Goal: Task Accomplishment & Management: Manage account settings

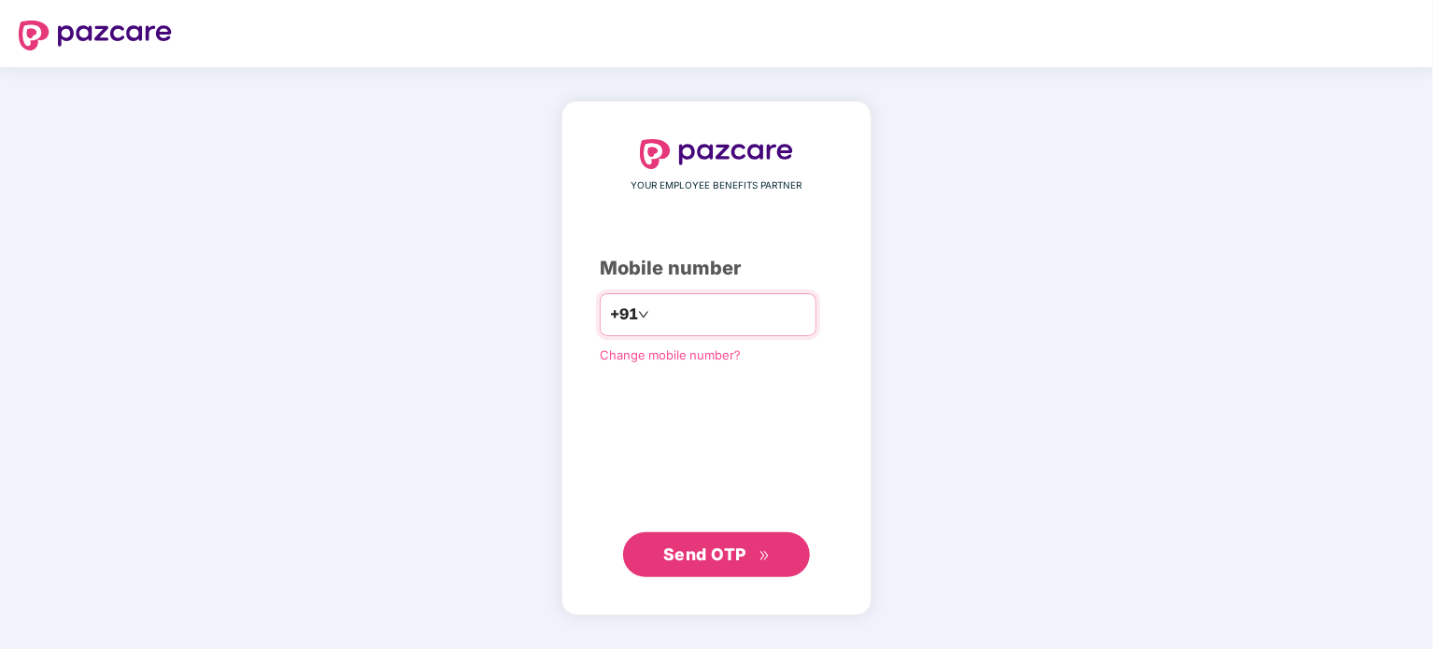
type input "**********"
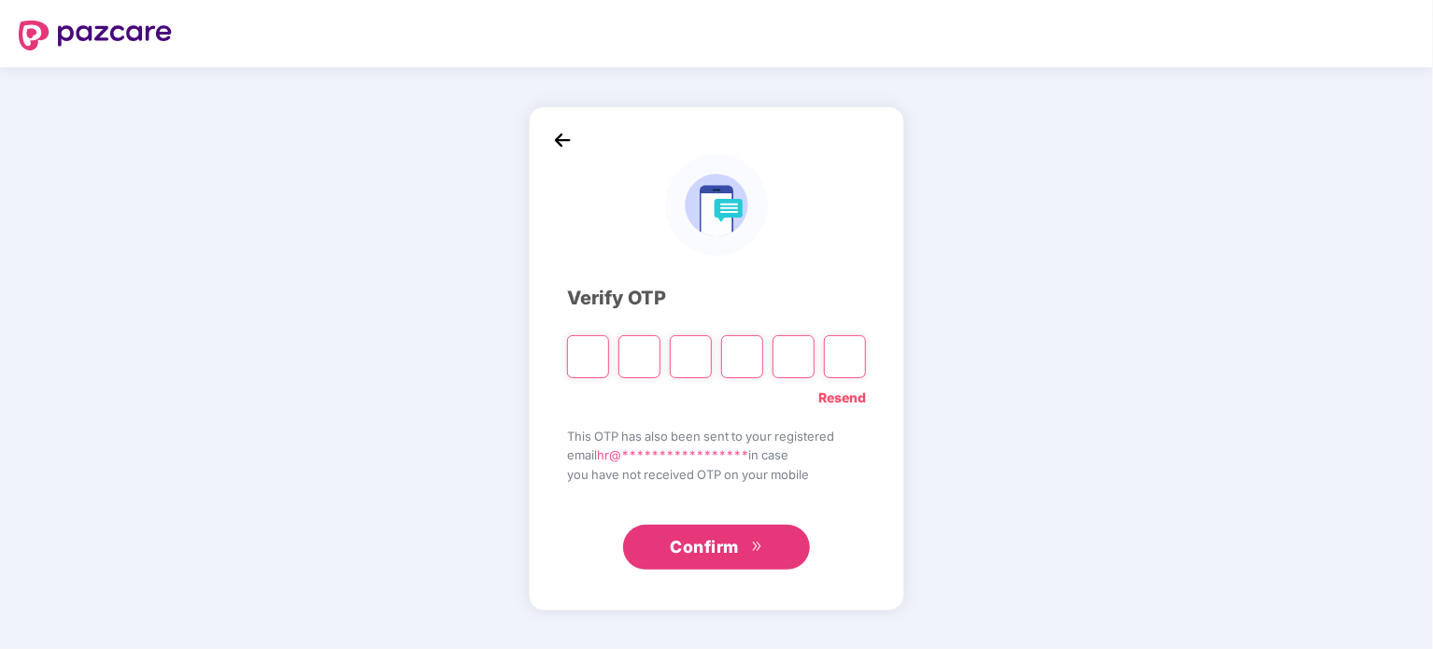
type input "*"
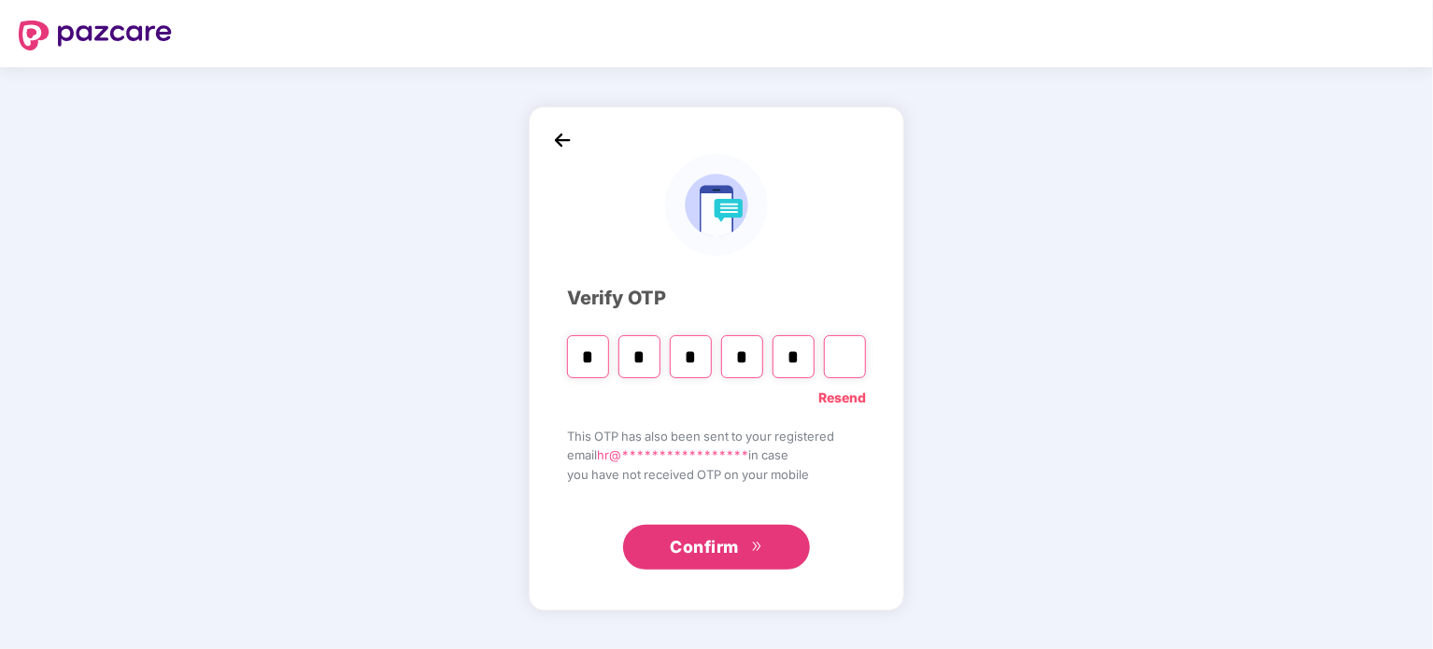
type input "*"
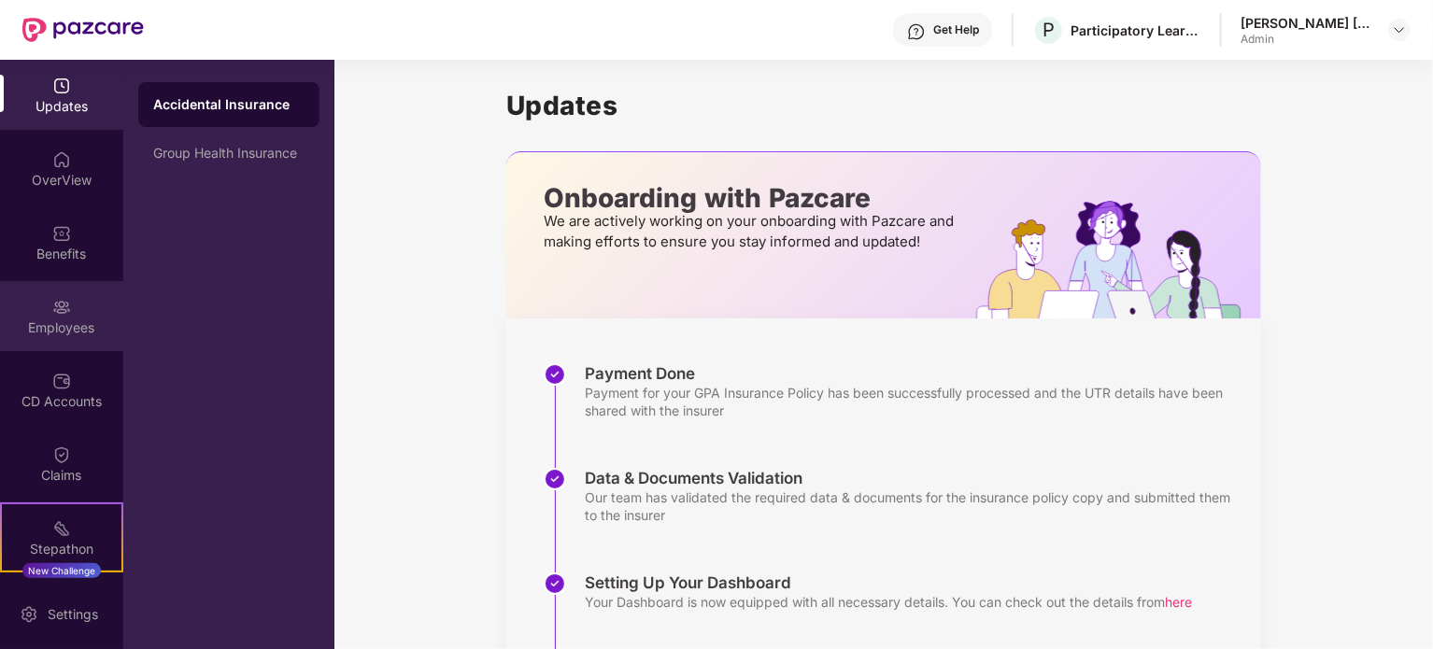
click at [86, 316] on div "Employees" at bounding box center [61, 316] width 123 height 70
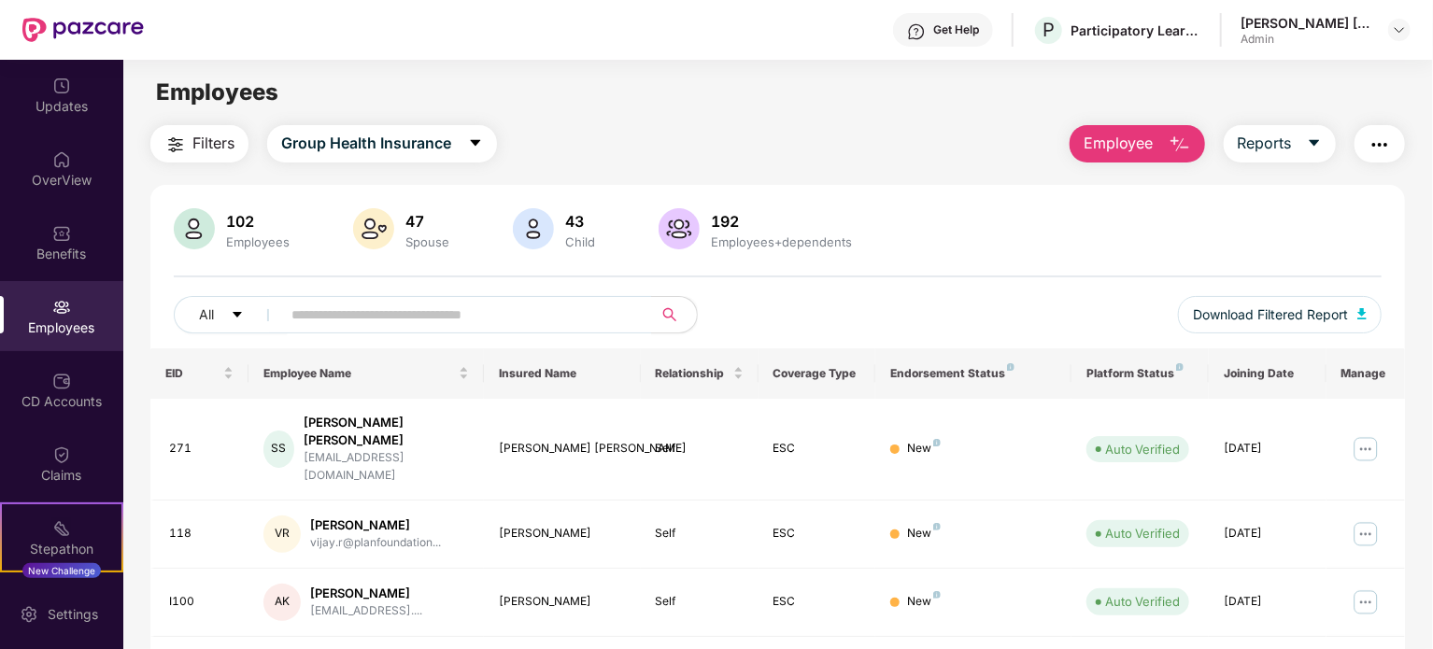
click at [1164, 150] on button "Employee" at bounding box center [1136, 143] width 135 height 37
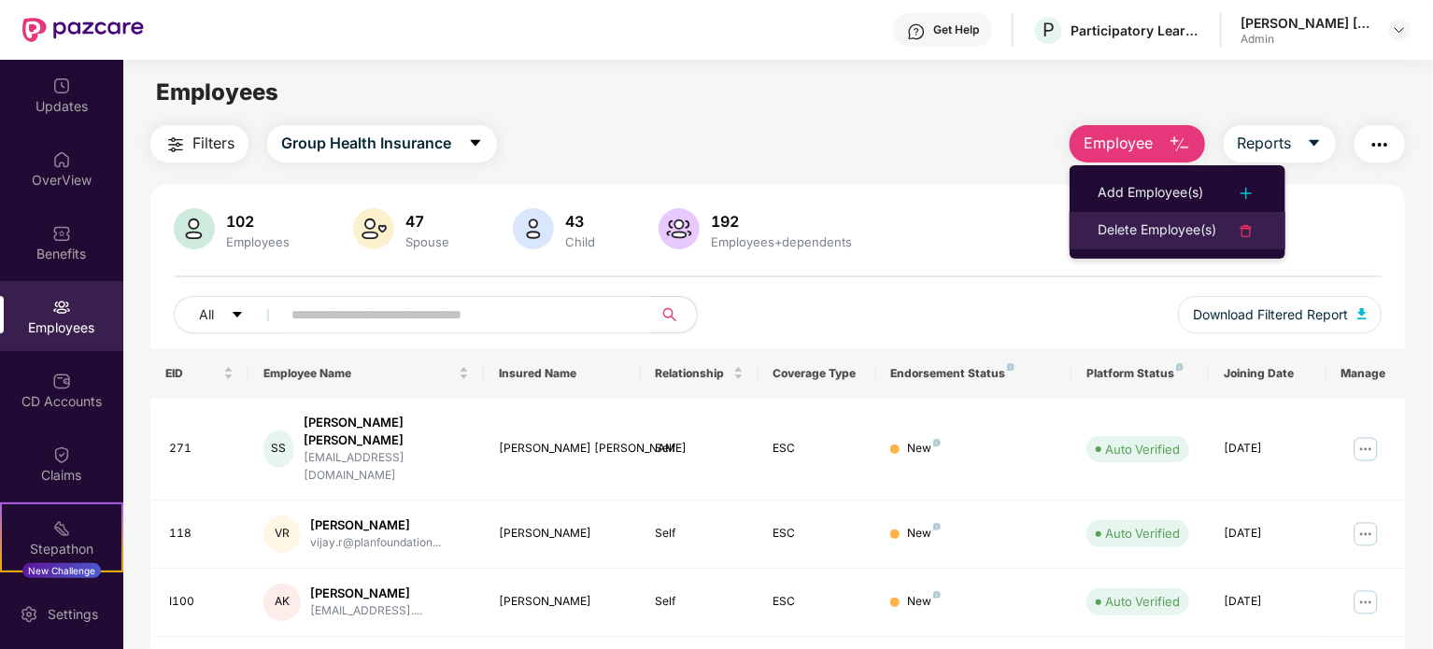
click at [1165, 234] on div "Delete Employee(s)" at bounding box center [1156, 230] width 119 height 22
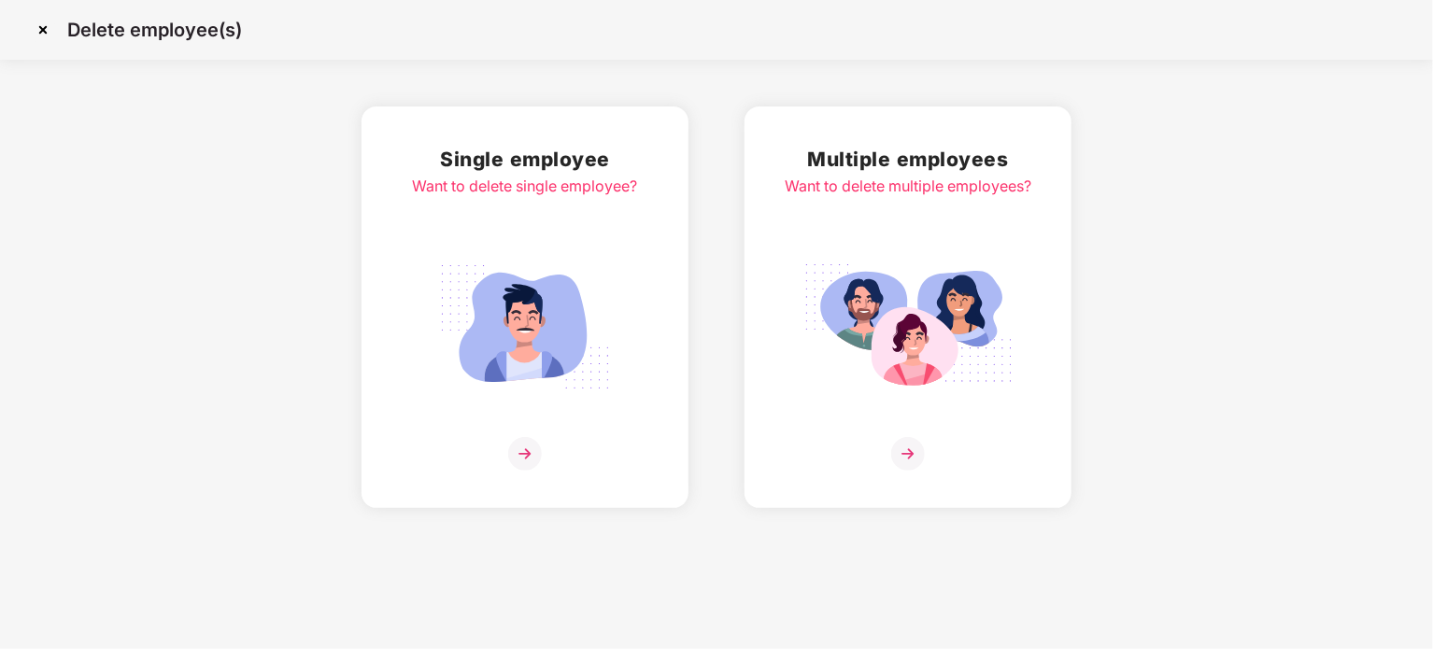
click at [509, 446] on img at bounding box center [525, 454] width 34 height 34
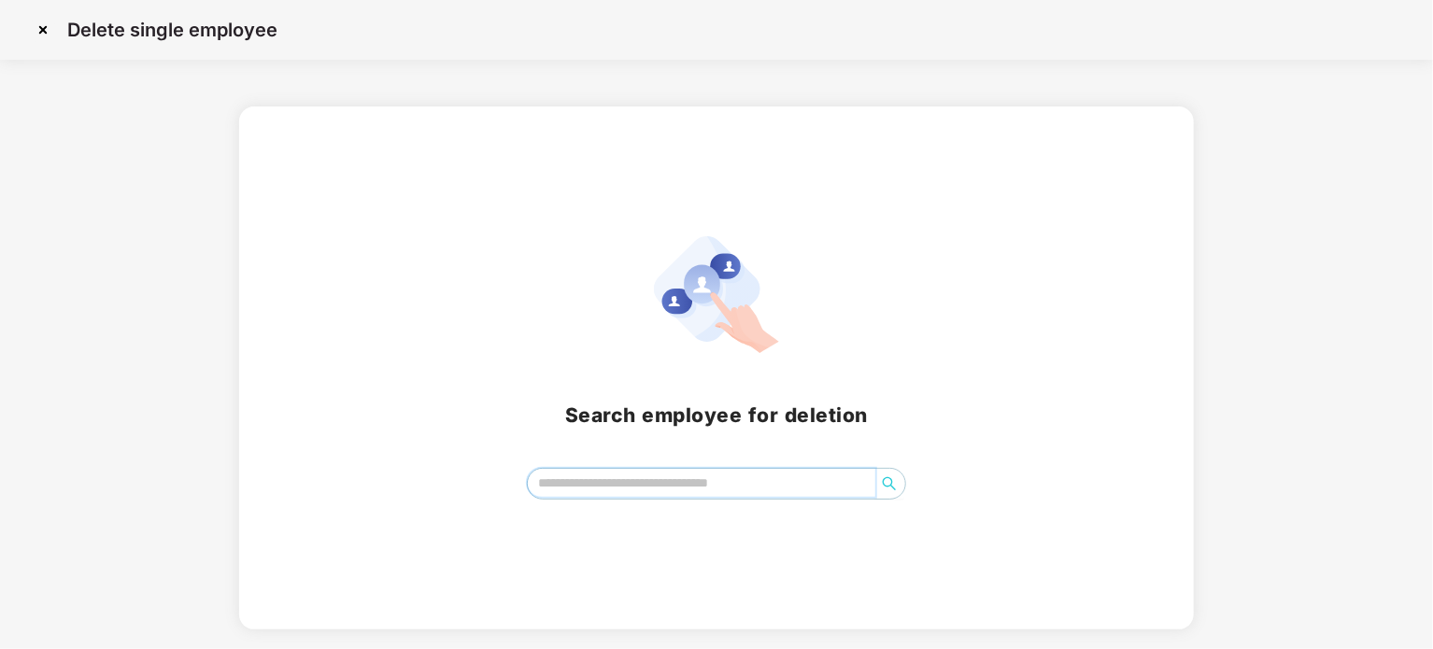
click at [666, 483] on input "search" at bounding box center [701, 483] width 347 height 28
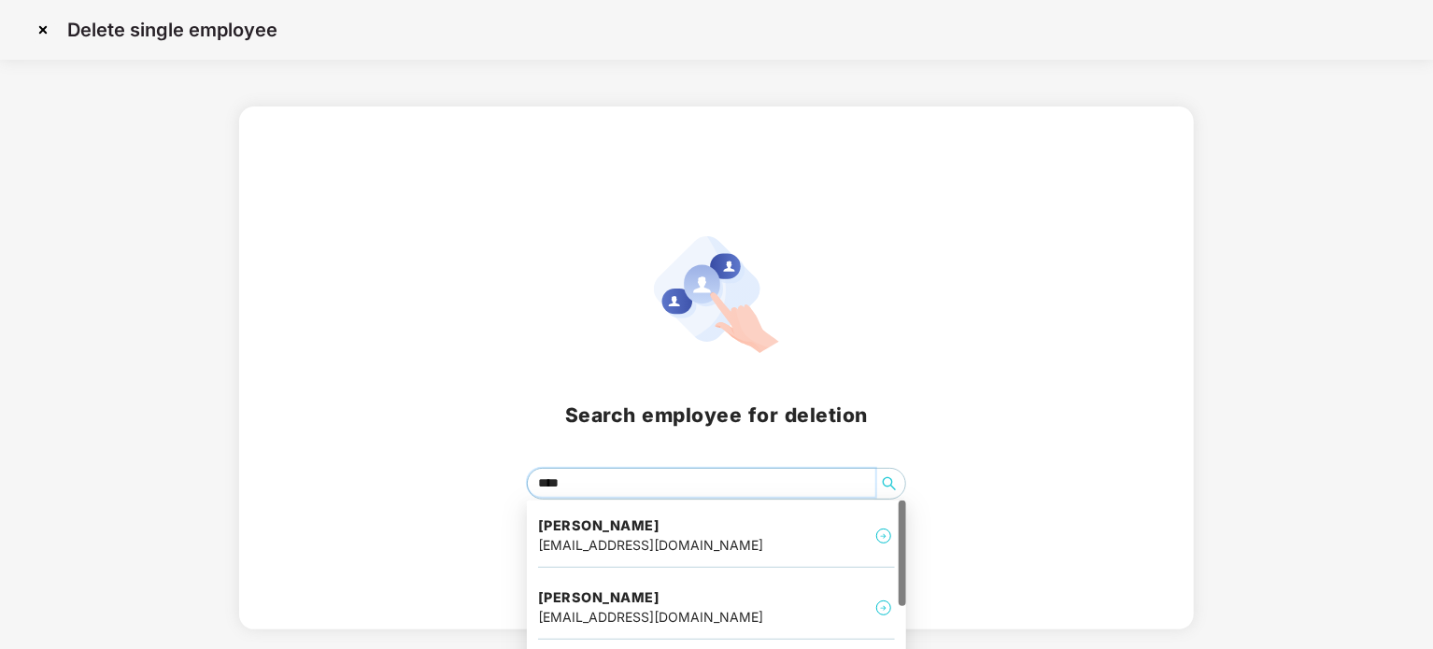
type input "*****"
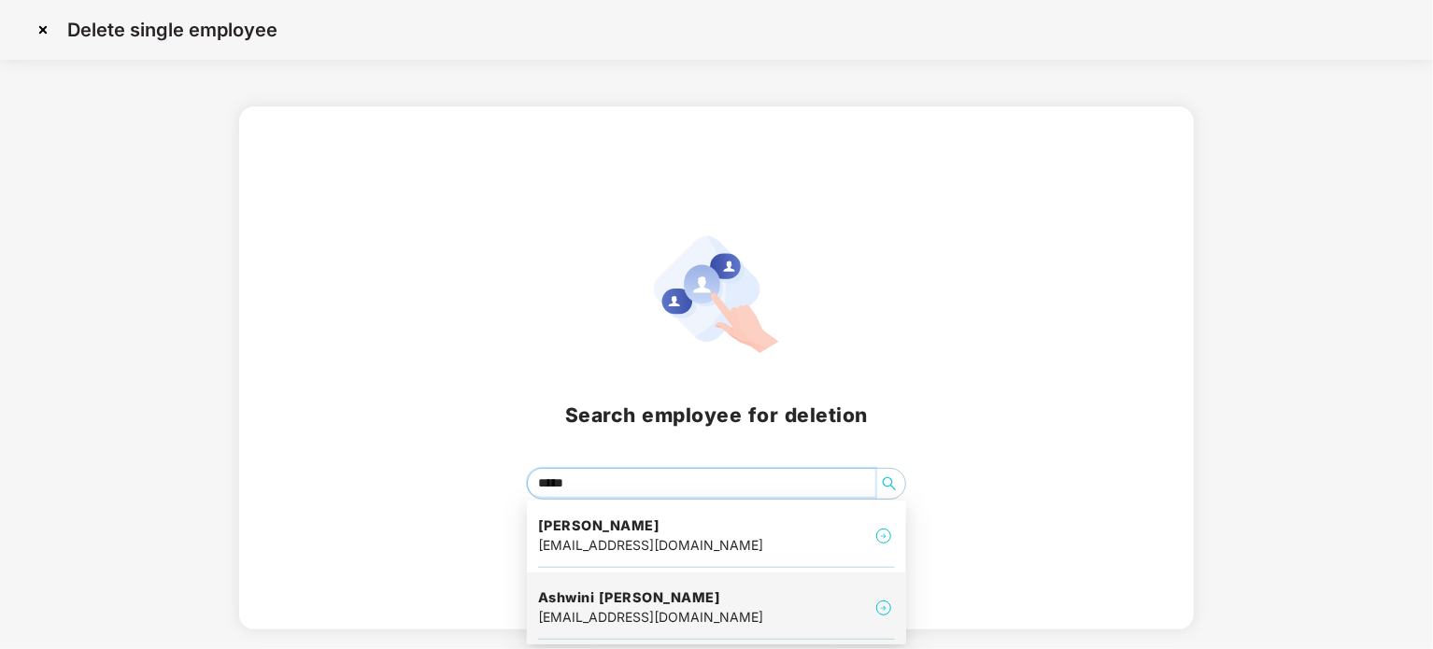
click at [884, 609] on img at bounding box center [883, 608] width 22 height 22
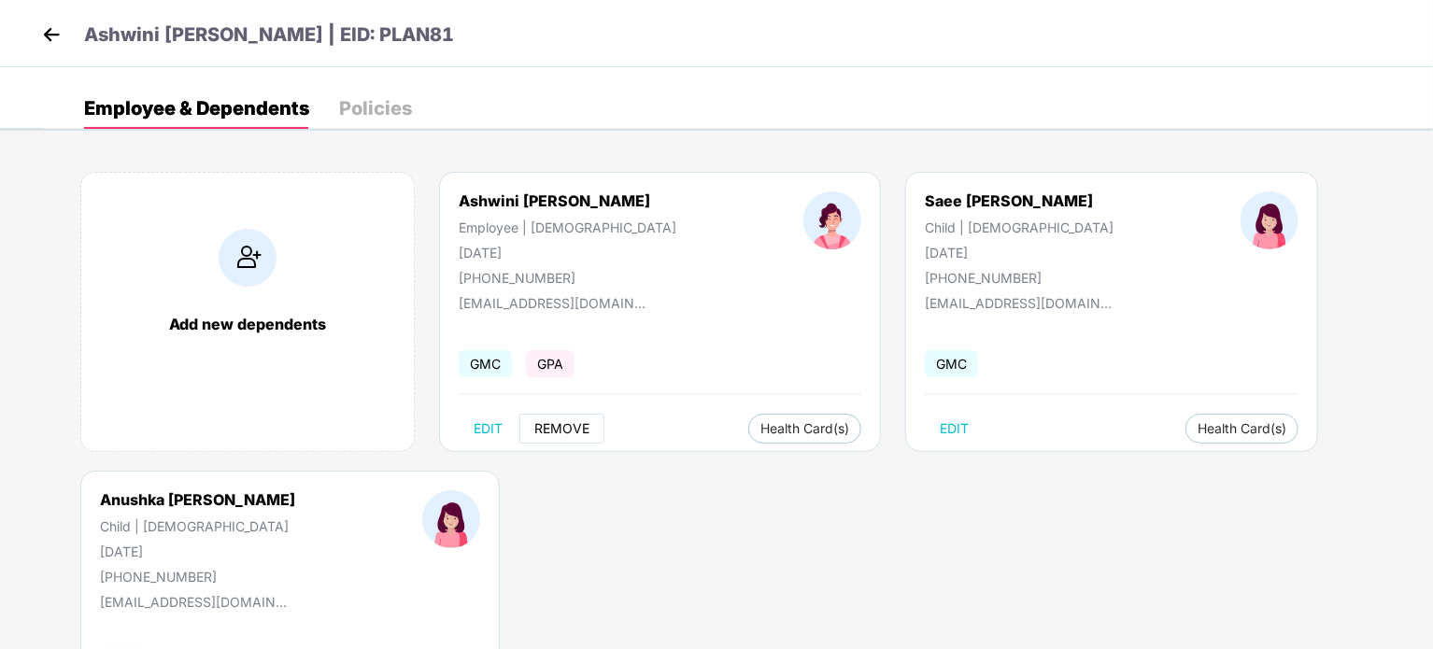
click at [549, 426] on span "REMOVE" at bounding box center [561, 428] width 55 height 15
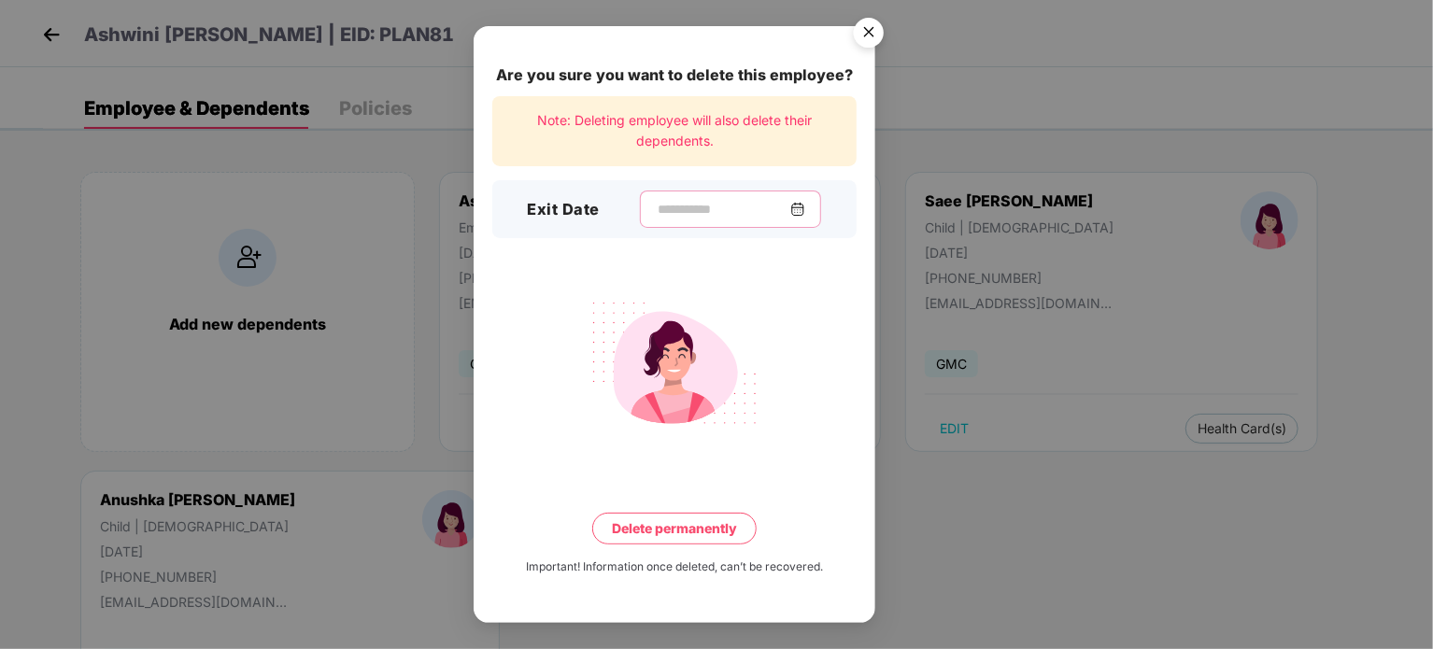
click at [723, 211] on input at bounding box center [723, 210] width 134 height 20
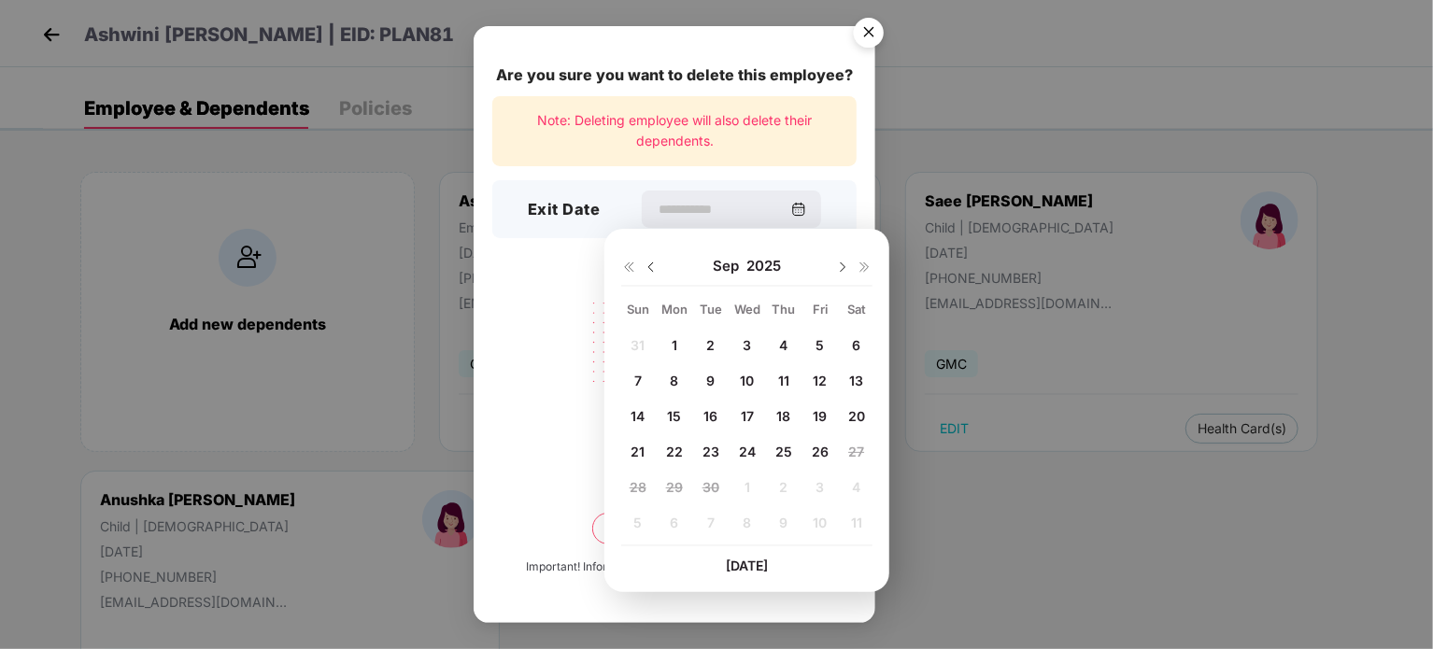
click at [818, 412] on span "19" at bounding box center [819, 416] width 14 height 16
type input "**********"
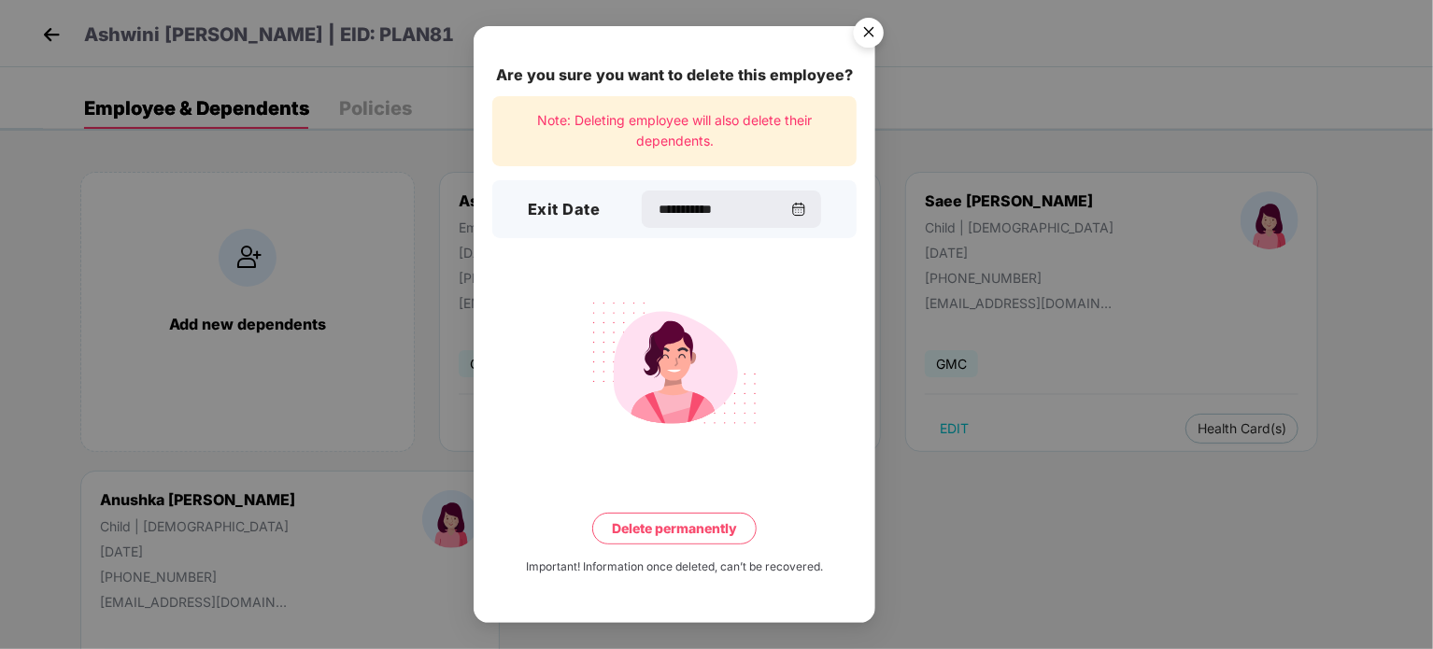
click at [675, 525] on button "Delete permanently" at bounding box center [674, 529] width 164 height 32
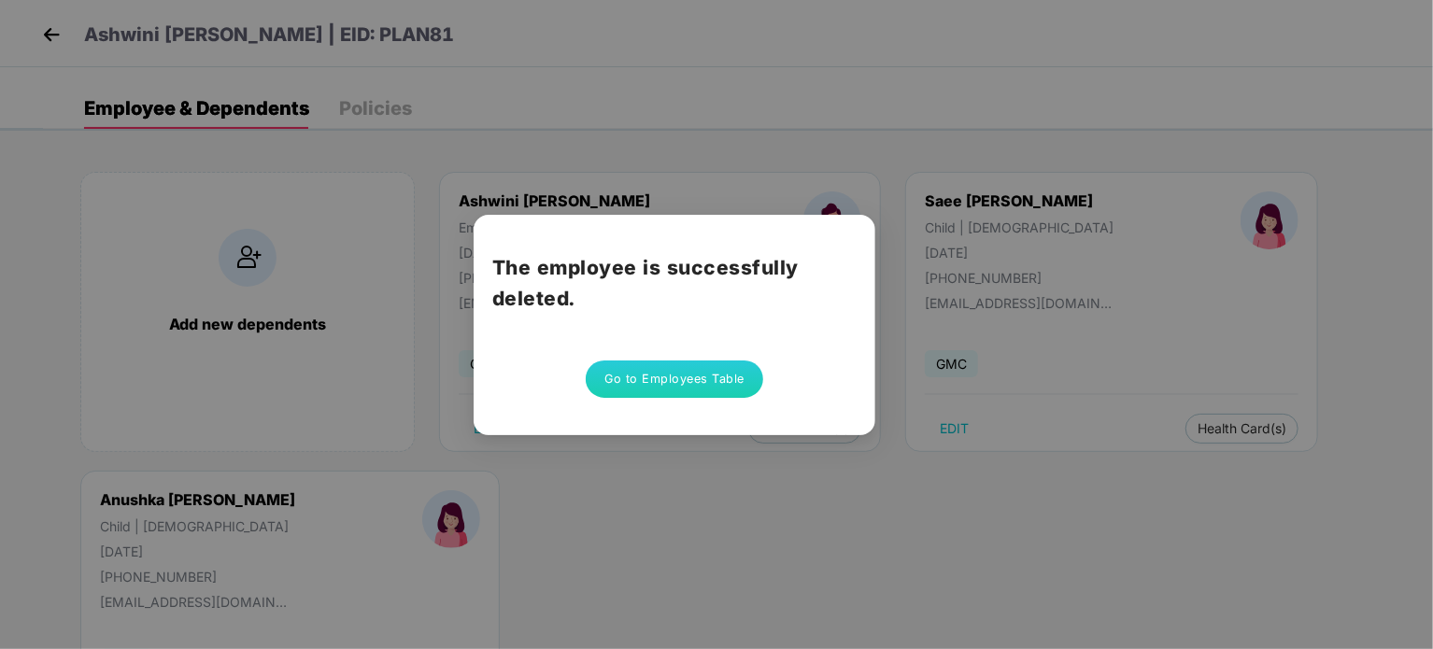
click at [712, 385] on button "Go to Employees Table" at bounding box center [674, 378] width 177 height 37
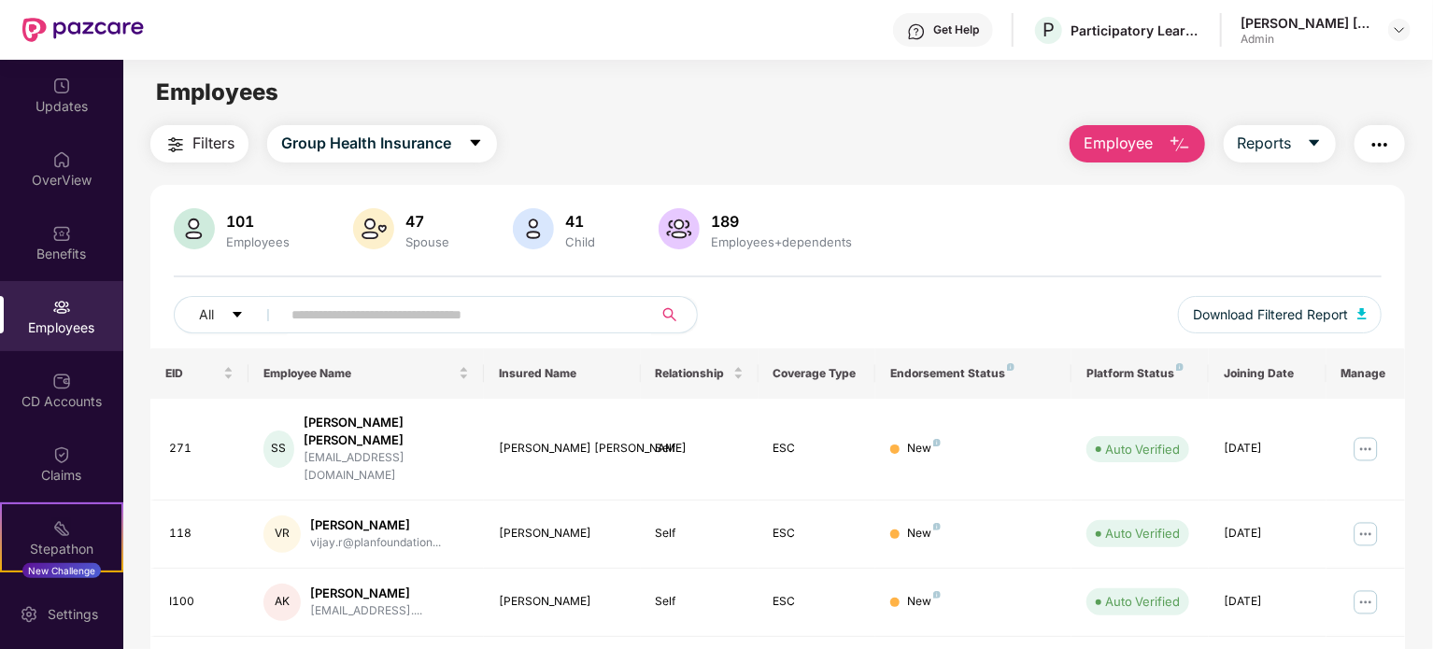
click at [667, 307] on icon "search" at bounding box center [669, 314] width 15 height 15
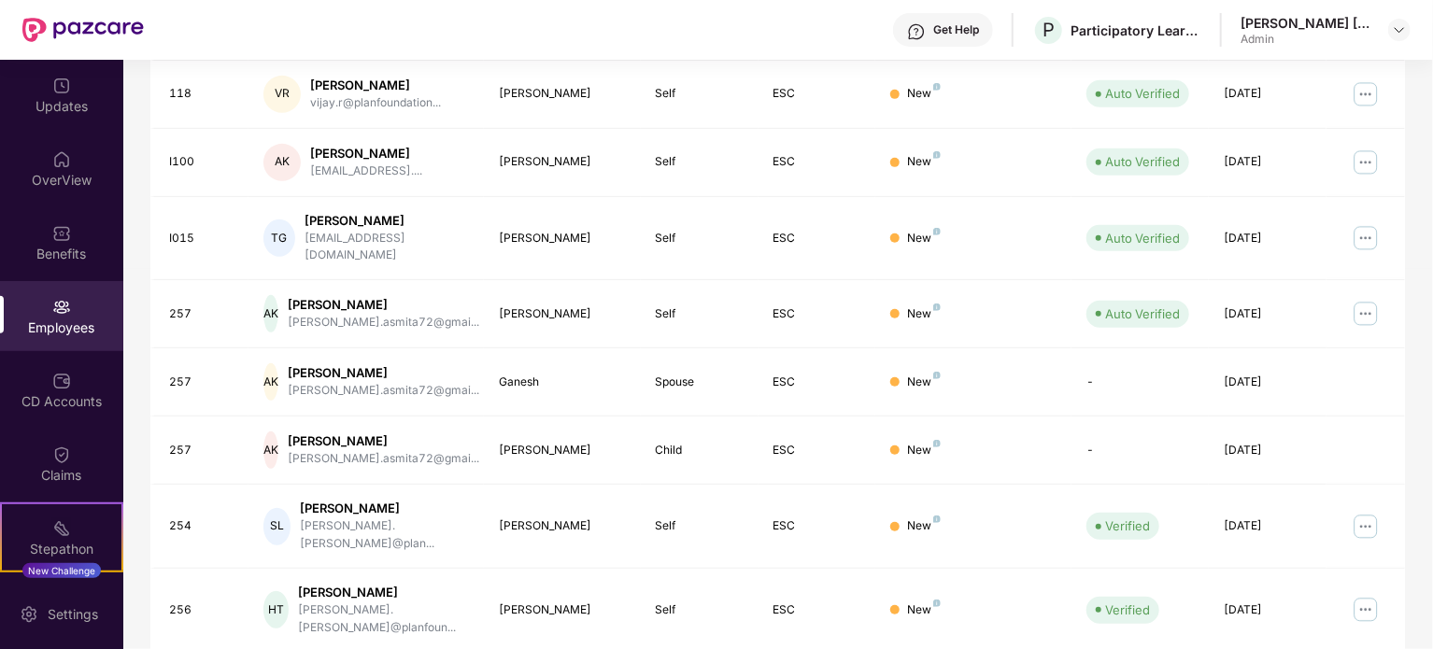
scroll to position [496, 0]
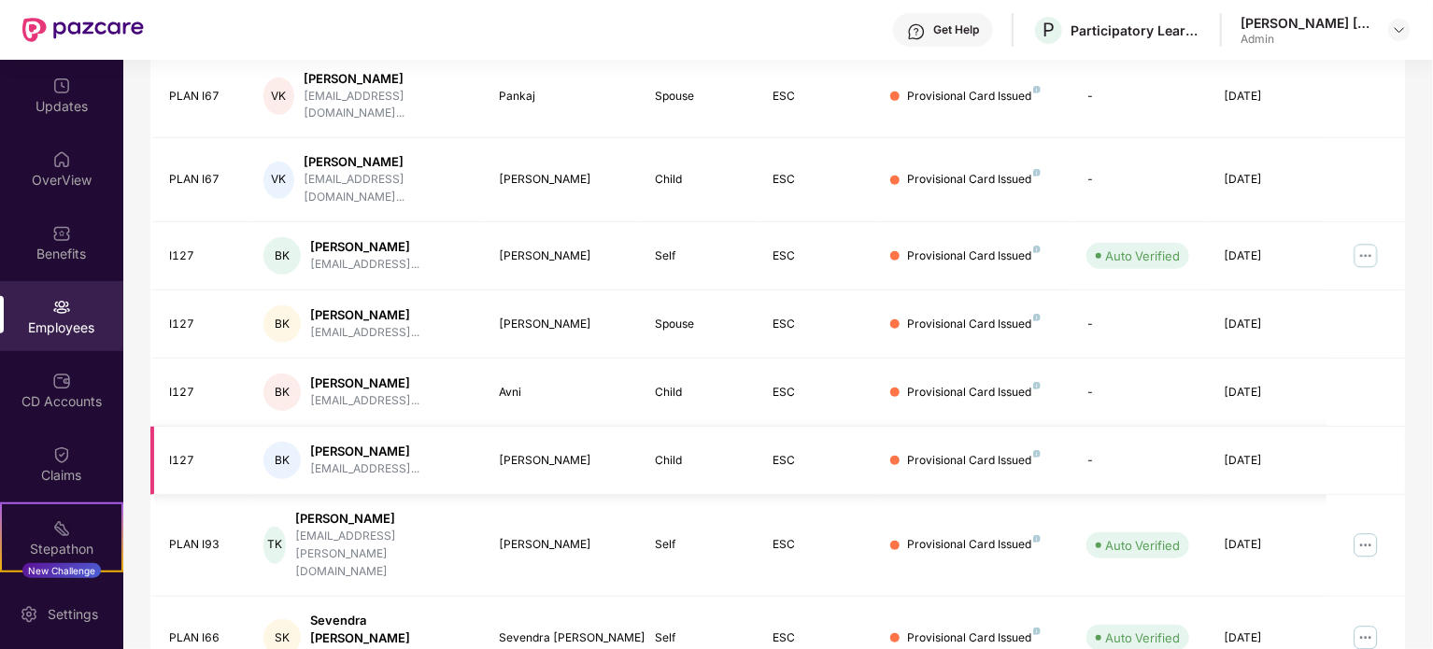
scroll to position [0, 0]
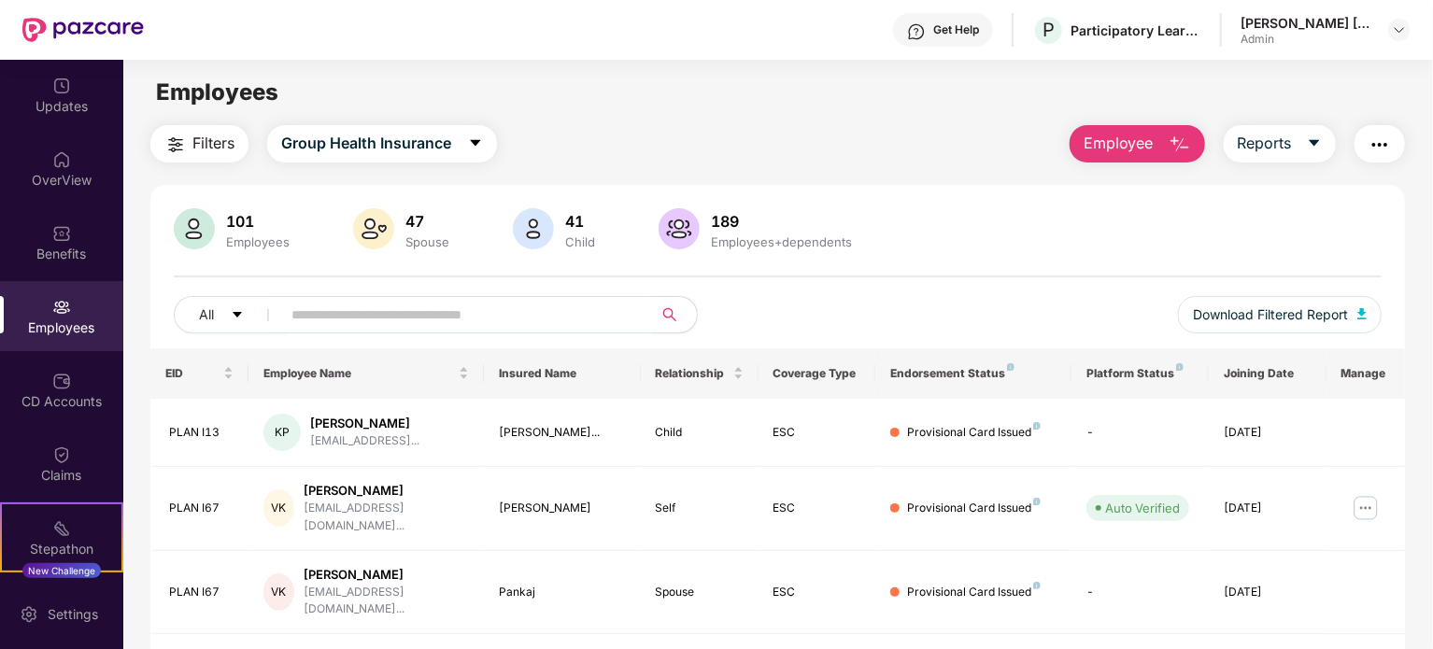
click at [595, 307] on input "text" at bounding box center [458, 315] width 335 height 28
type input "*******"
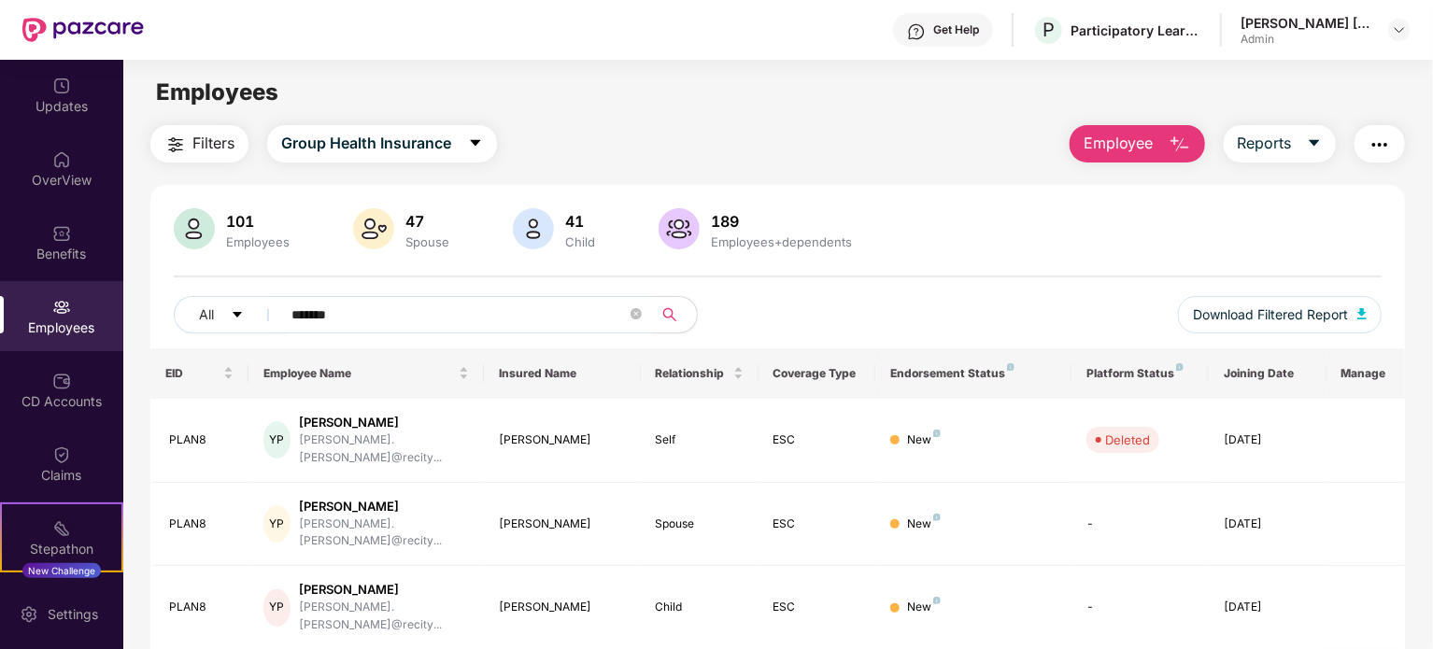
click at [445, 313] on input "*******" at bounding box center [458, 315] width 335 height 28
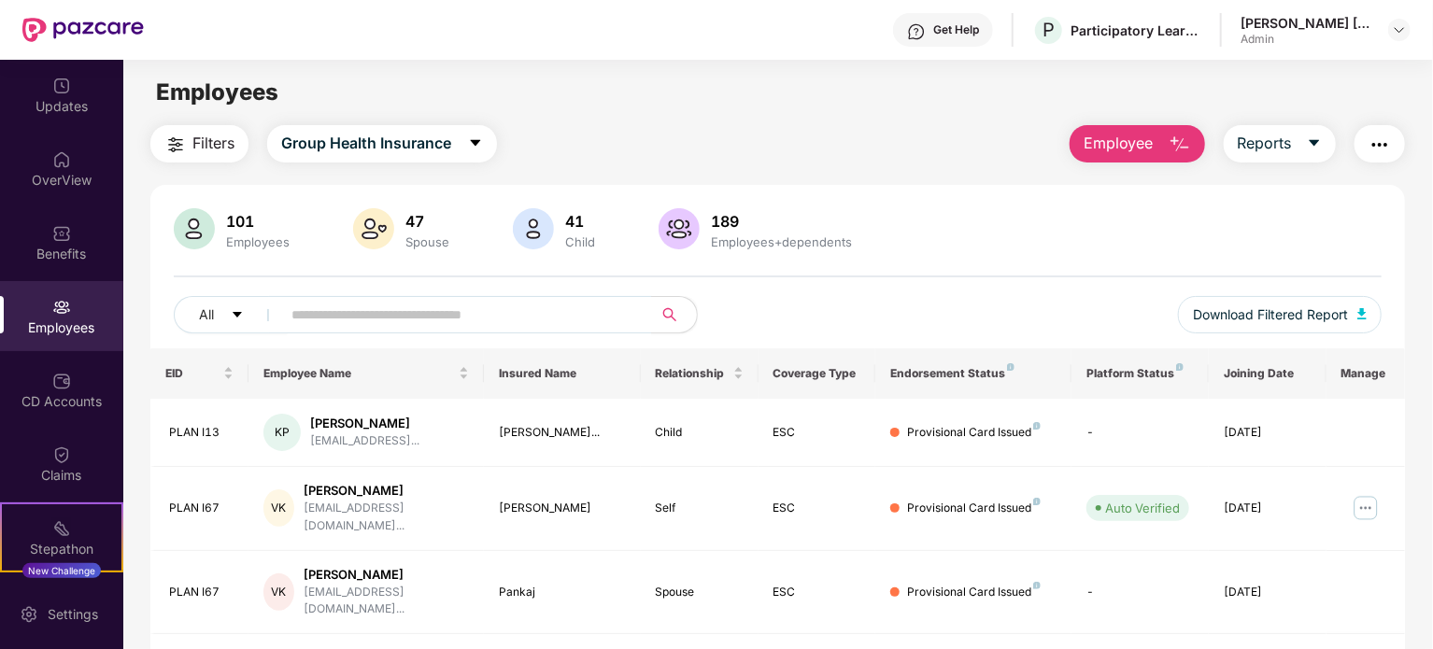
click at [665, 46] on div "Get Help P Participatory Learning and action network foundation [PERSON_NAME] […" at bounding box center [777, 30] width 1266 height 60
click at [695, 130] on div "Filters Group Health Insurance Employee Reports" at bounding box center [777, 143] width 1254 height 37
click at [72, 207] on div "Benefits" at bounding box center [61, 242] width 123 height 70
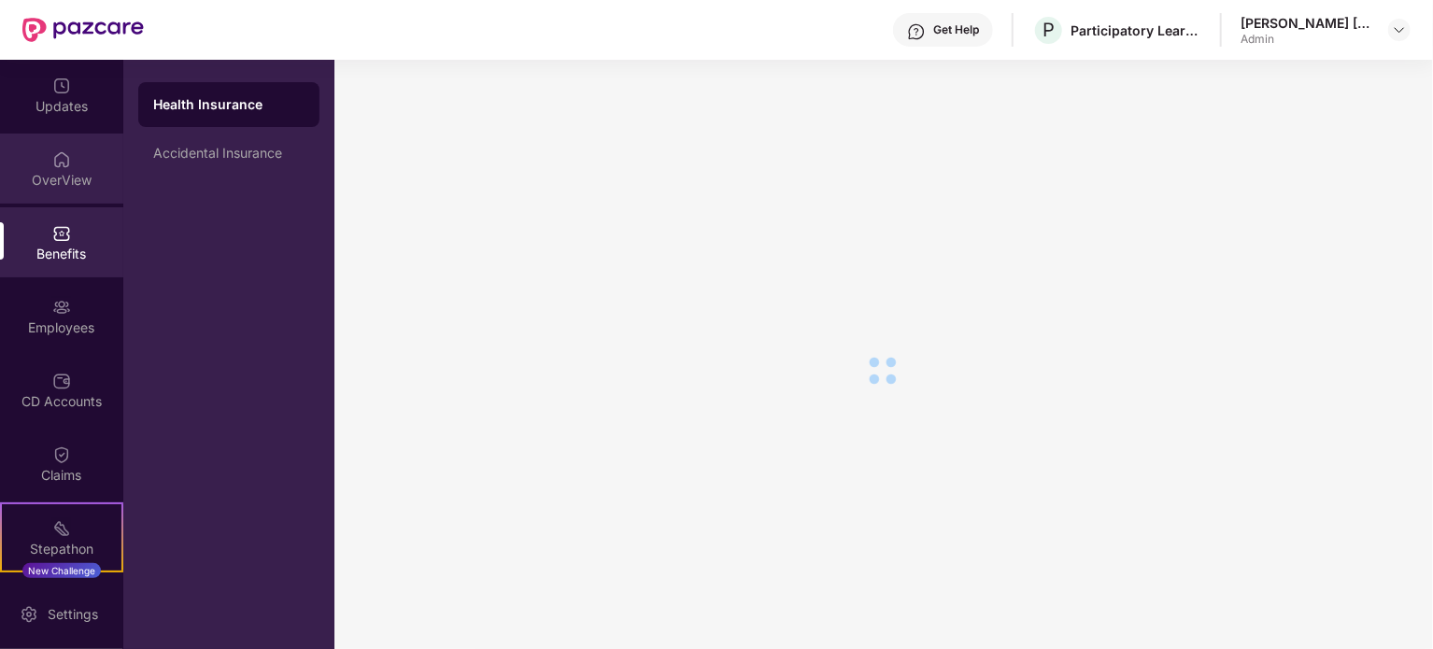
click at [82, 178] on div "OverView" at bounding box center [61, 180] width 123 height 19
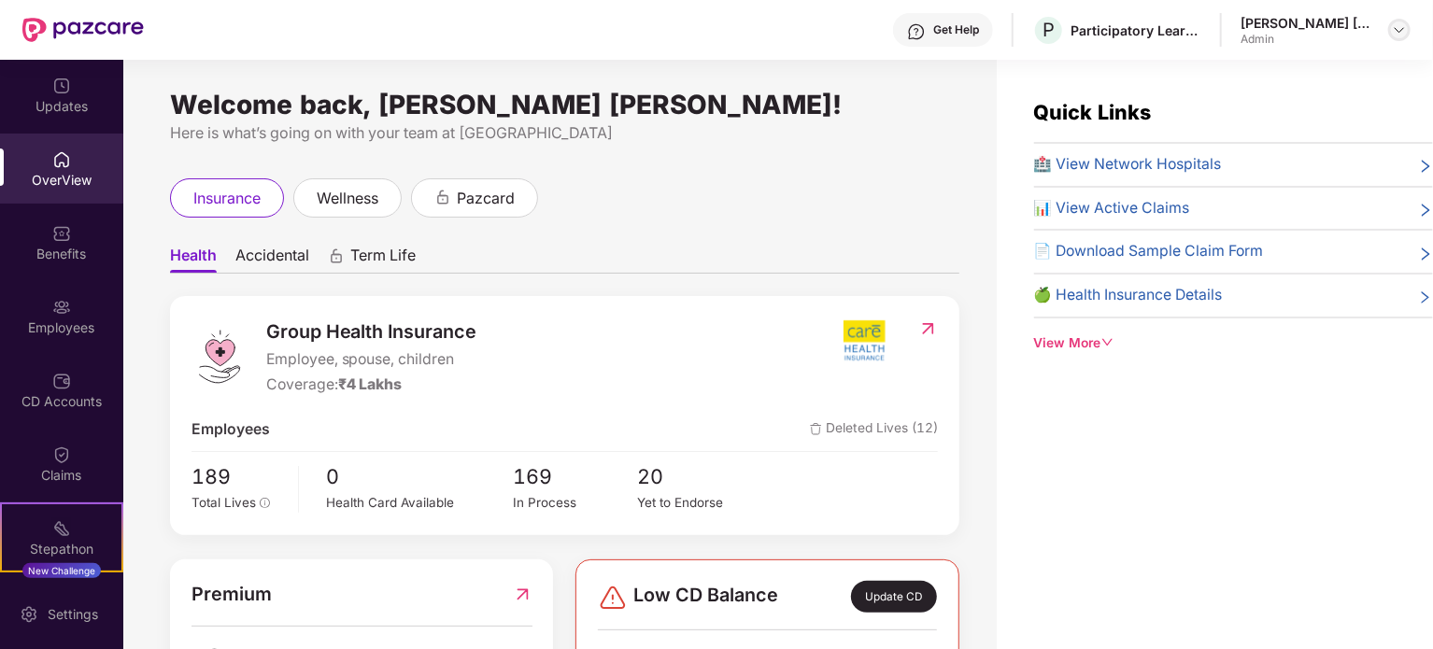
click at [1400, 35] on img at bounding box center [1398, 29] width 15 height 15
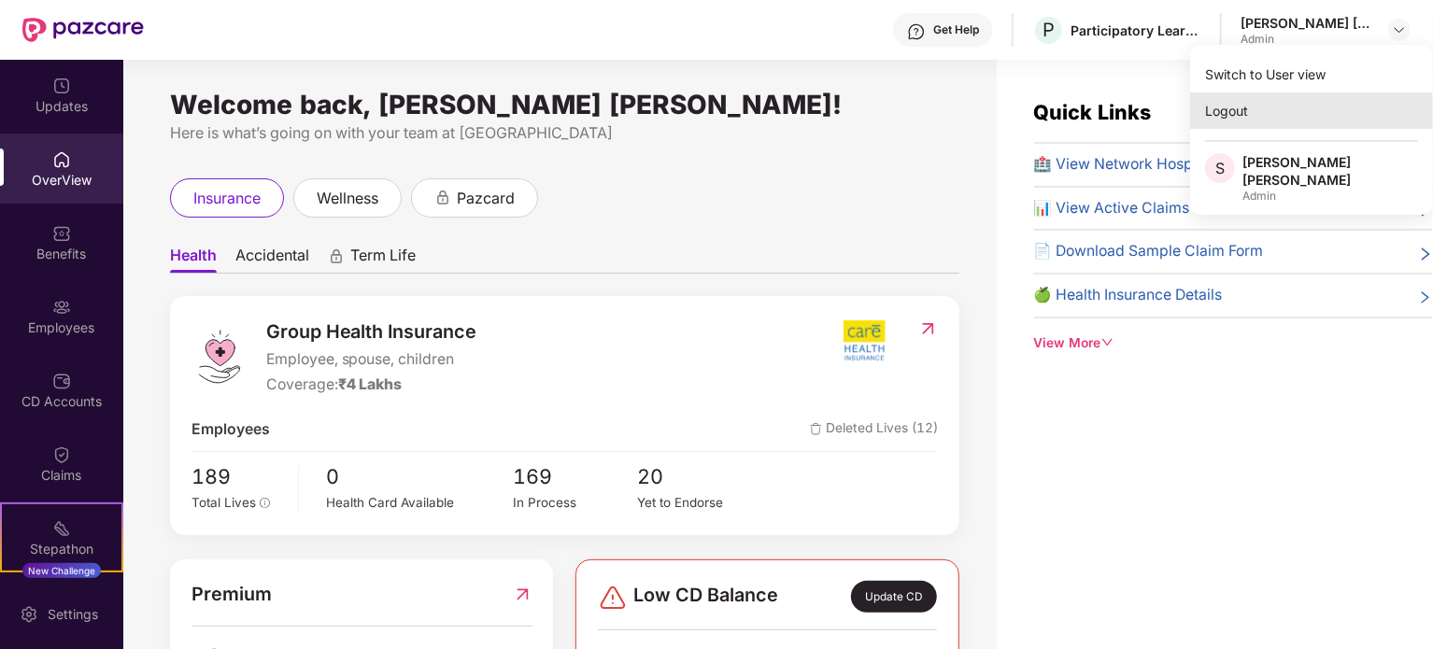
click at [1235, 106] on div "Logout" at bounding box center [1311, 110] width 243 height 36
